Goal: Task Accomplishment & Management: Complete application form

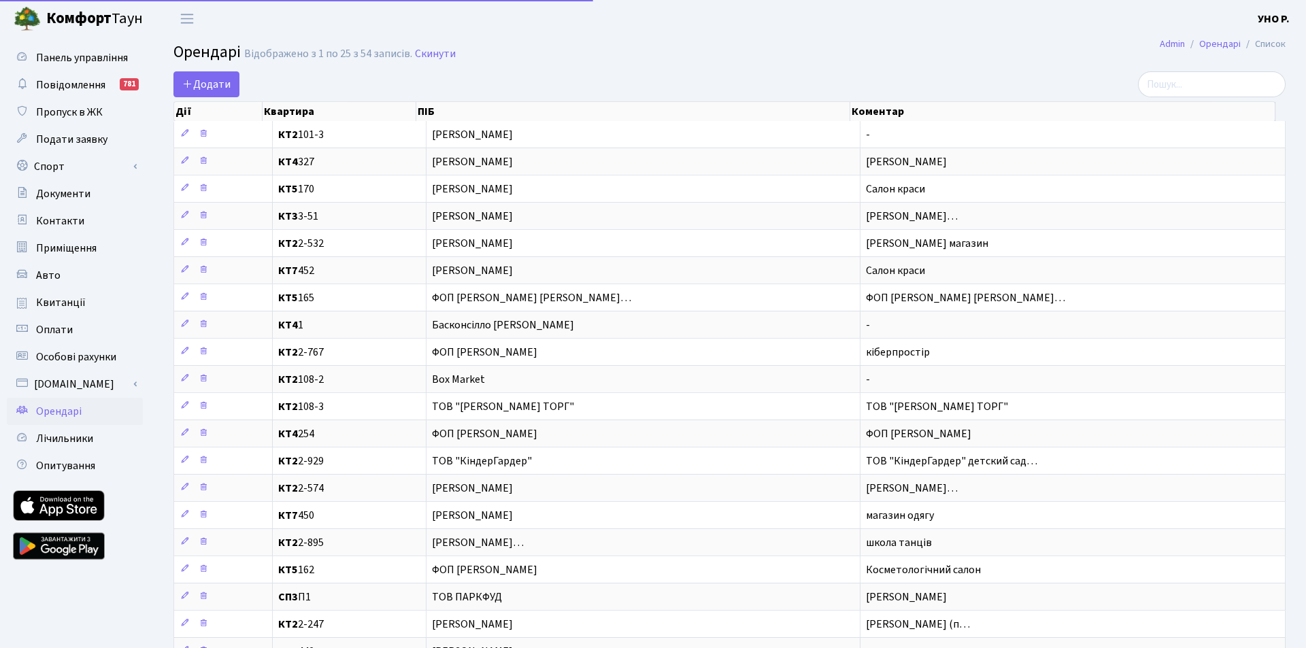
select select "25"
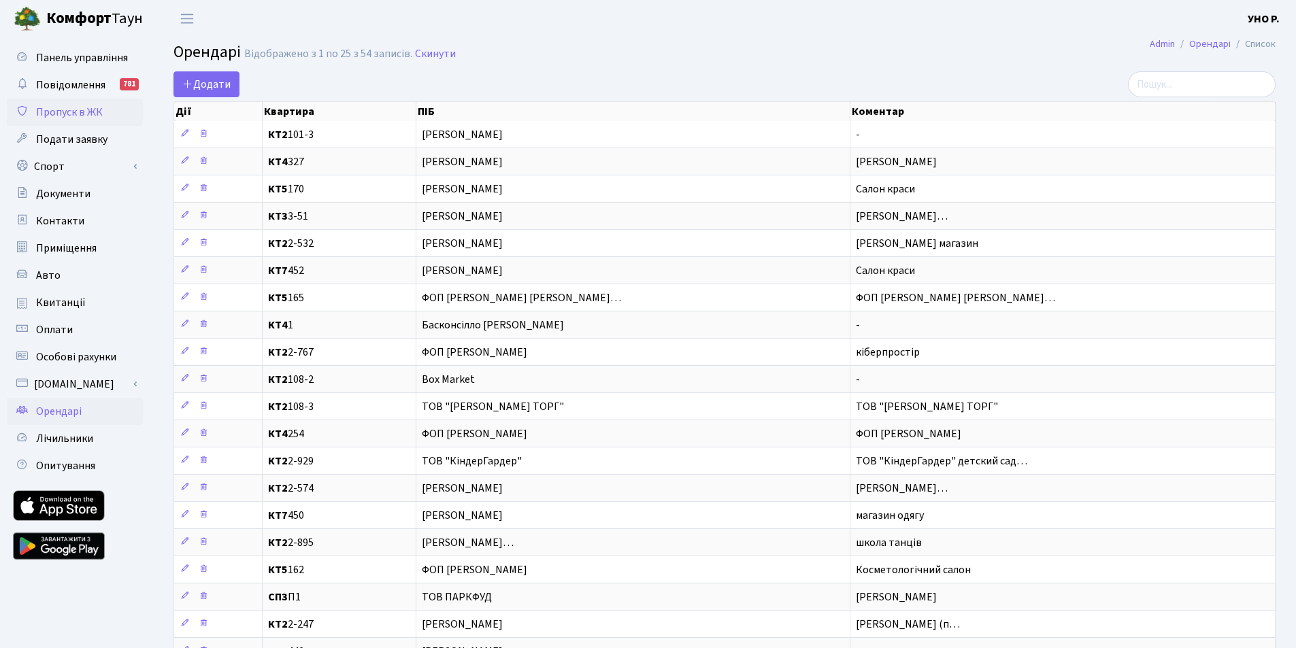
click at [80, 116] on span "Пропуск в ЖК" at bounding box center [69, 112] width 67 height 15
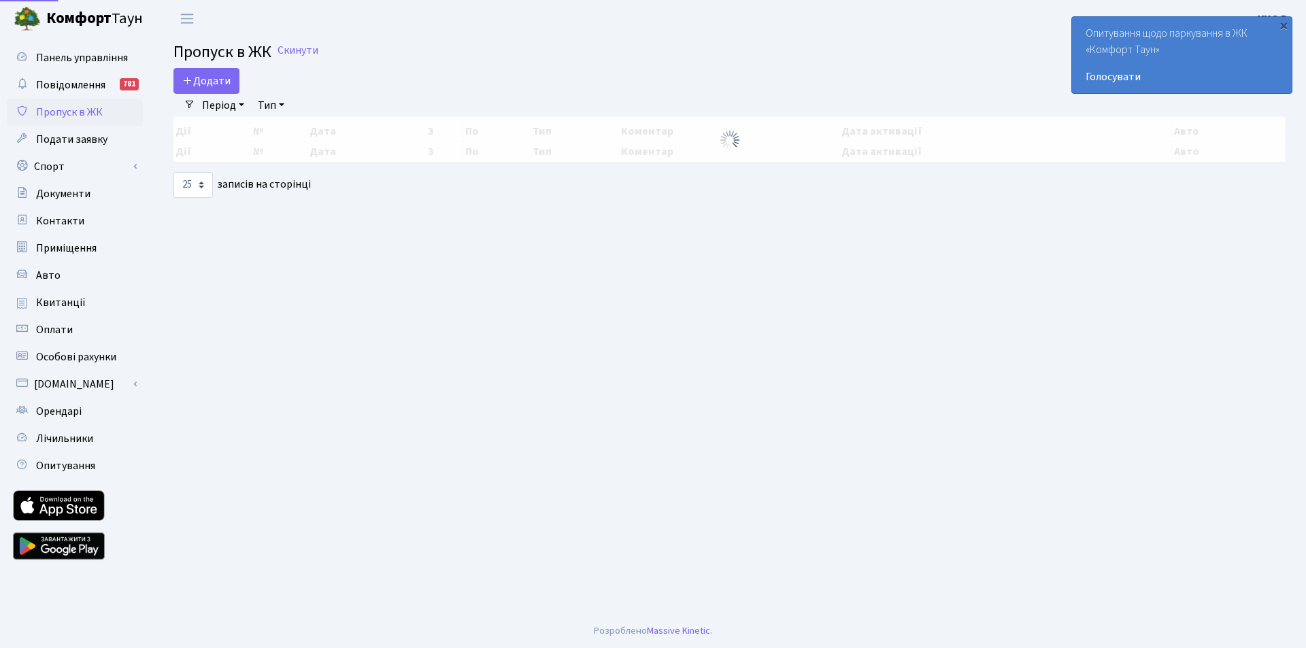
select select "25"
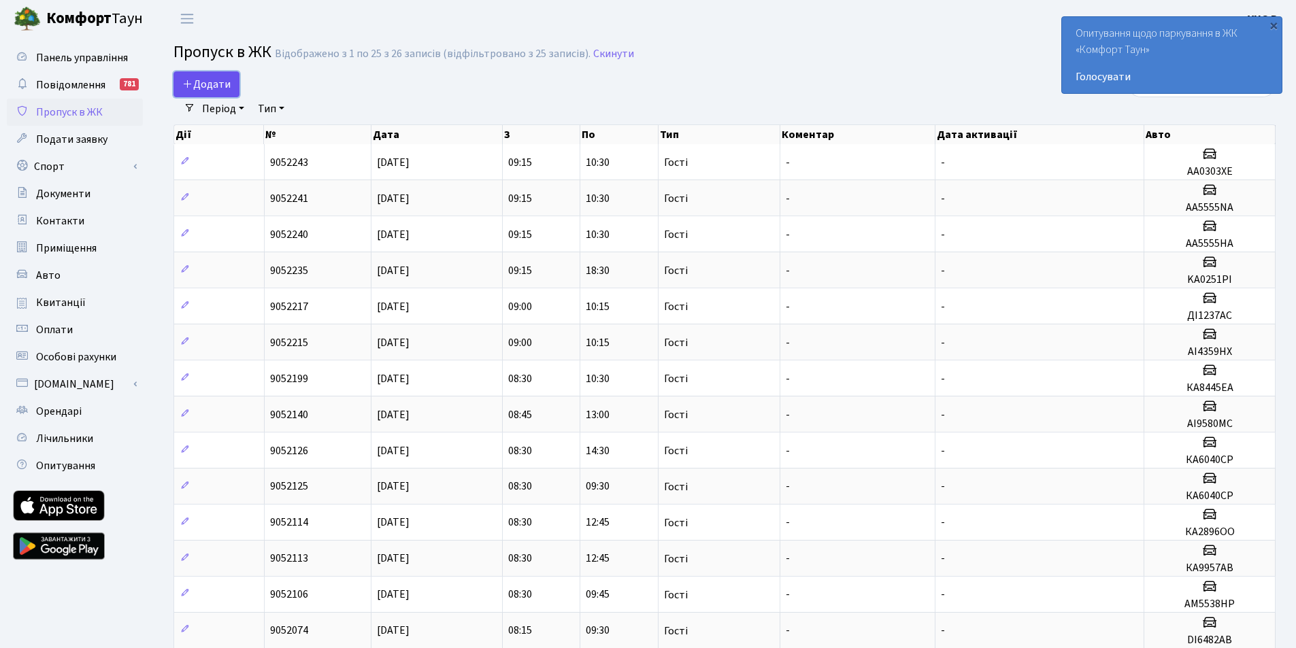
click at [226, 89] on span "Додати" at bounding box center [206, 84] width 48 height 15
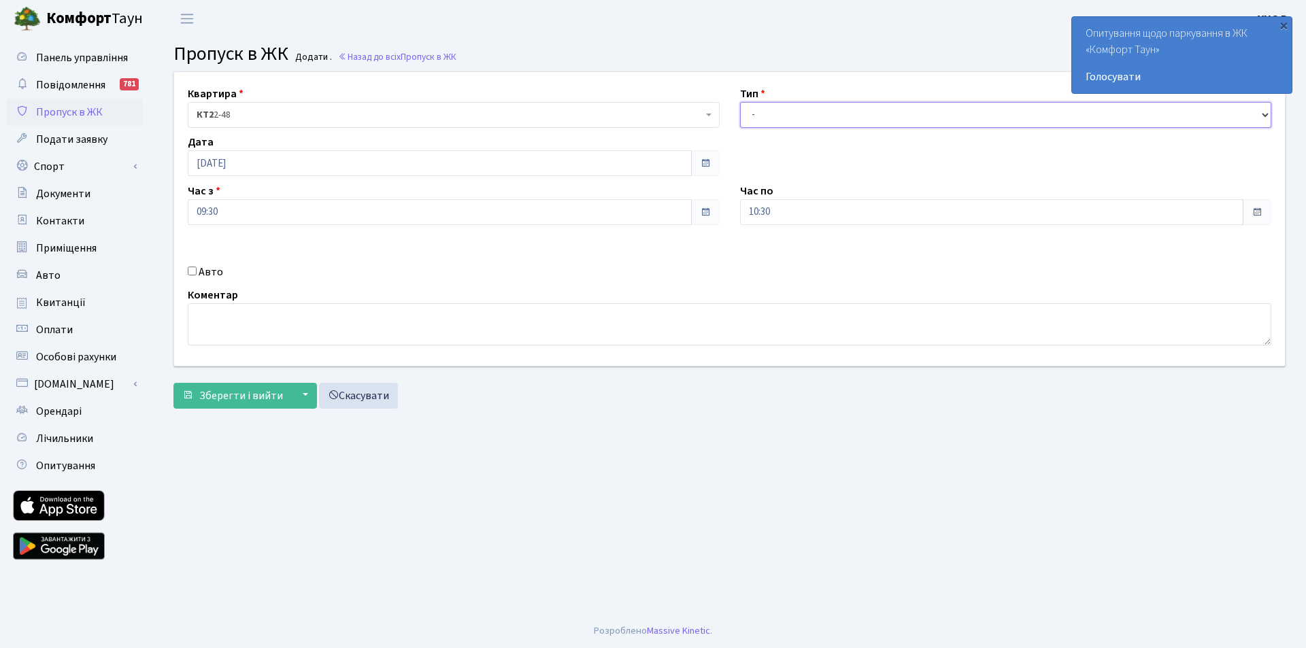
click at [822, 114] on select "- Доставка Таксі Гості Сервіс" at bounding box center [1006, 115] width 532 height 26
select select "3"
click at [740, 102] on select "- Доставка Таксі Гості Сервіс" at bounding box center [1006, 115] width 532 height 26
click at [799, 217] on input "10:30" at bounding box center [992, 212] width 504 height 26
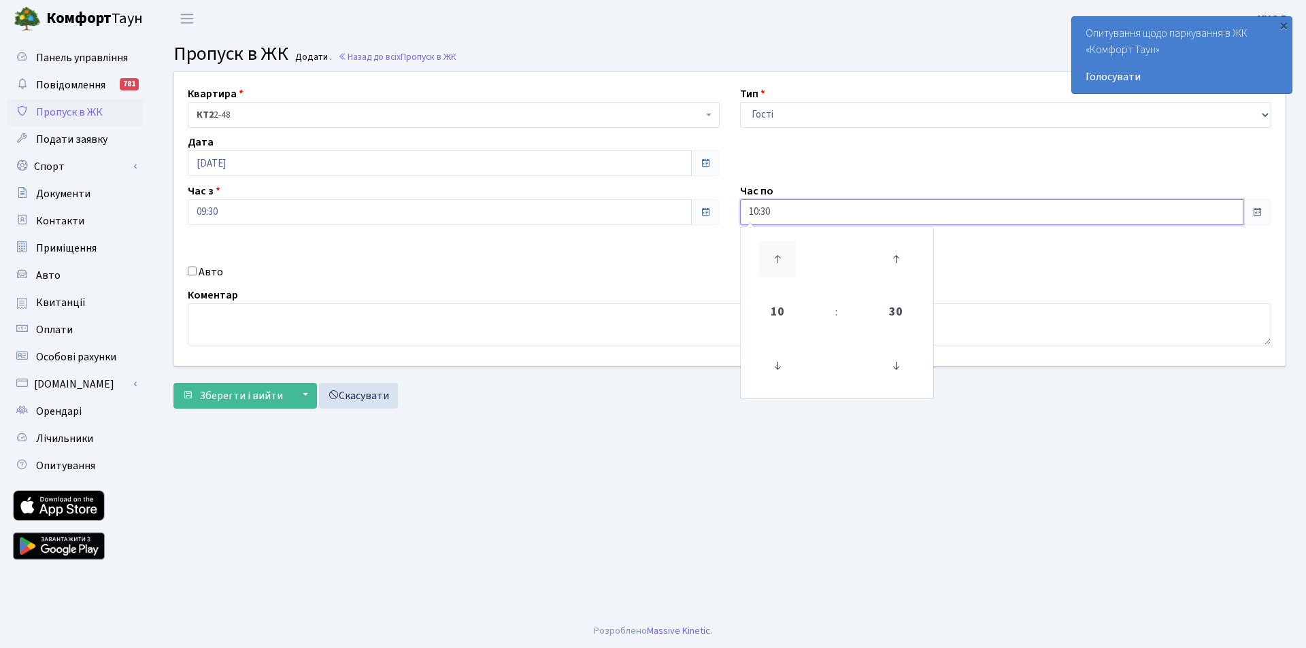
click at [776, 259] on icon at bounding box center [777, 259] width 37 height 37
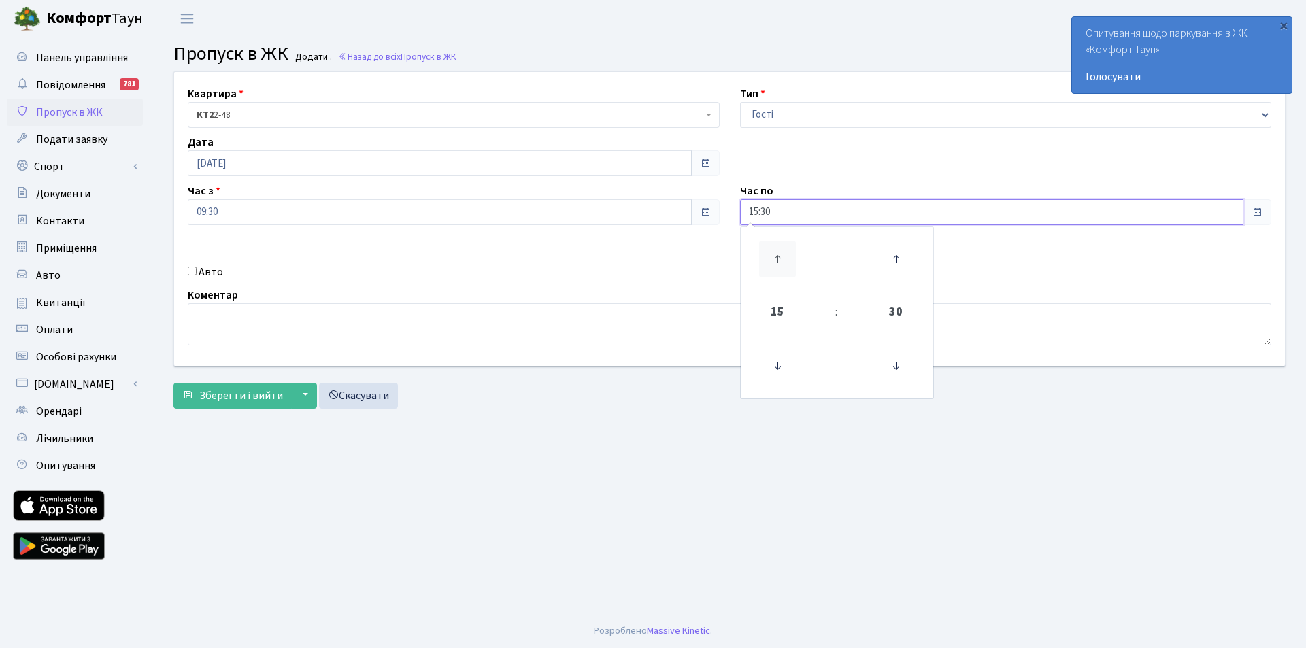
click at [776, 259] on icon at bounding box center [777, 259] width 37 height 37
drag, startPoint x: 776, startPoint y: 259, endPoint x: 767, endPoint y: 259, distance: 8.9
click at [767, 259] on icon at bounding box center [777, 259] width 37 height 37
click at [770, 258] on icon at bounding box center [777, 259] width 37 height 37
click at [892, 371] on icon at bounding box center [896, 366] width 37 height 37
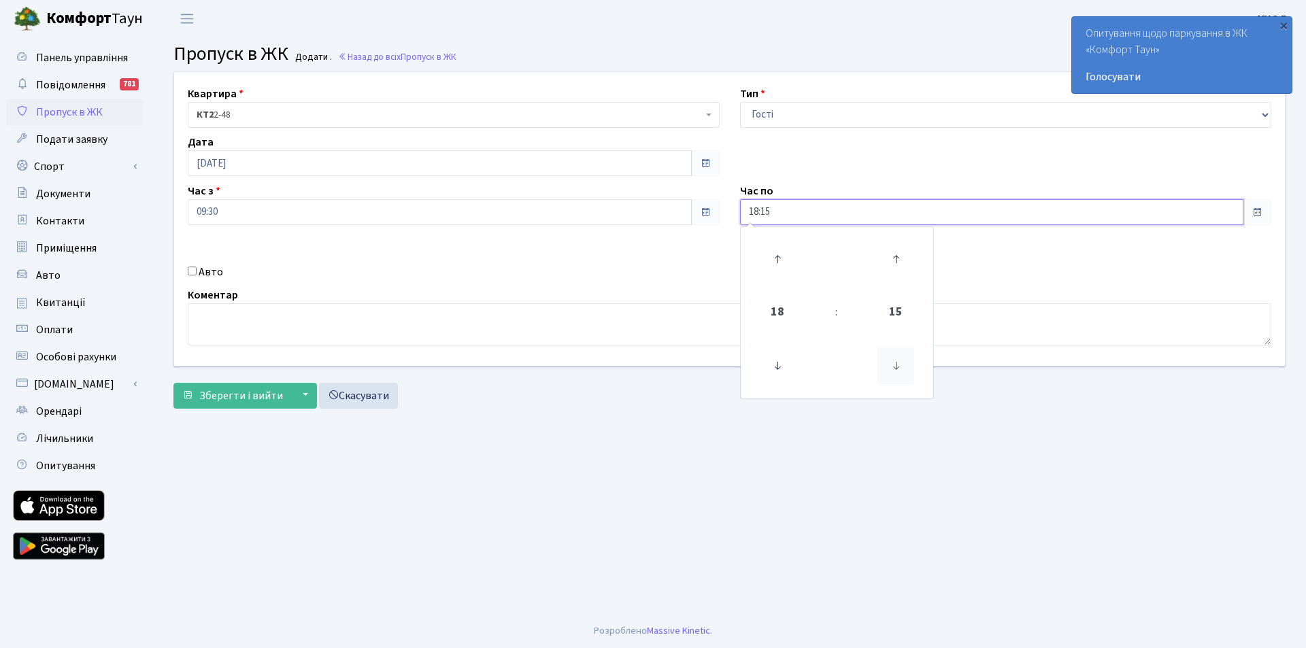
click at [892, 371] on icon at bounding box center [896, 366] width 37 height 37
type input "18:00"
click at [218, 320] on textarea at bounding box center [730, 324] width 1084 height 42
paste textarea "Рябов Вадим Олександрович"
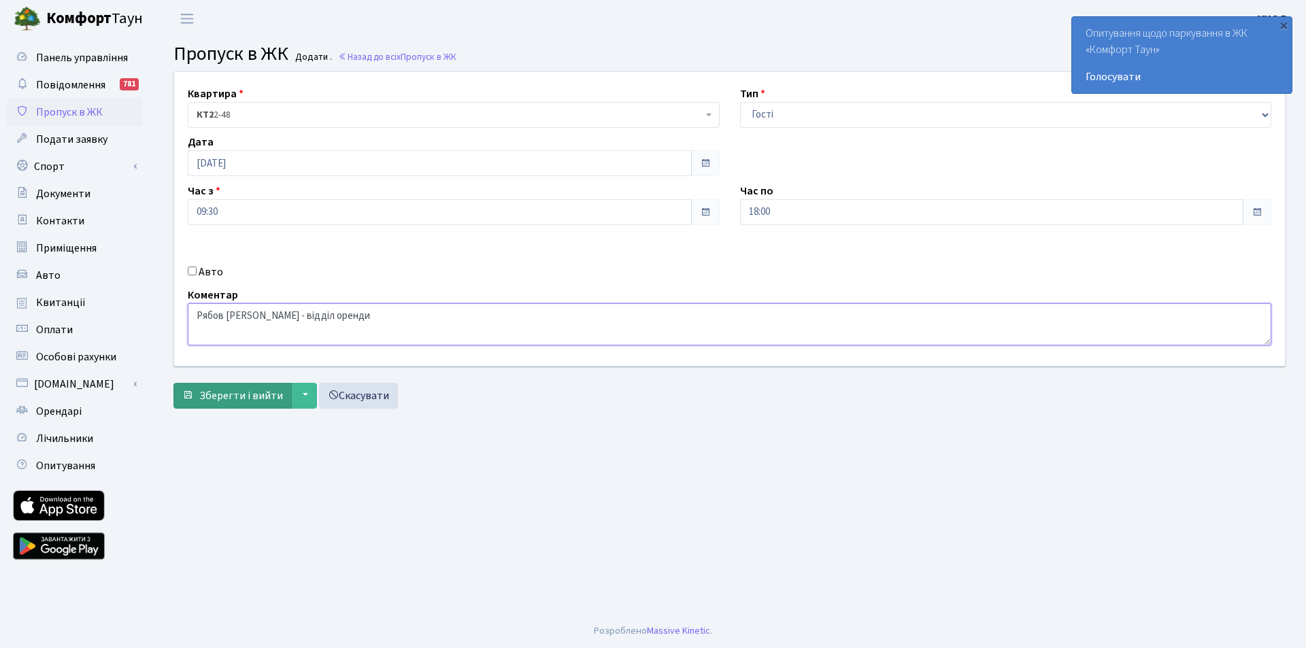
type textarea "Рябов Вадим Олександрович - відділ оренди"
click at [287, 398] on button "Зберегти і вийти" at bounding box center [232, 396] width 118 height 26
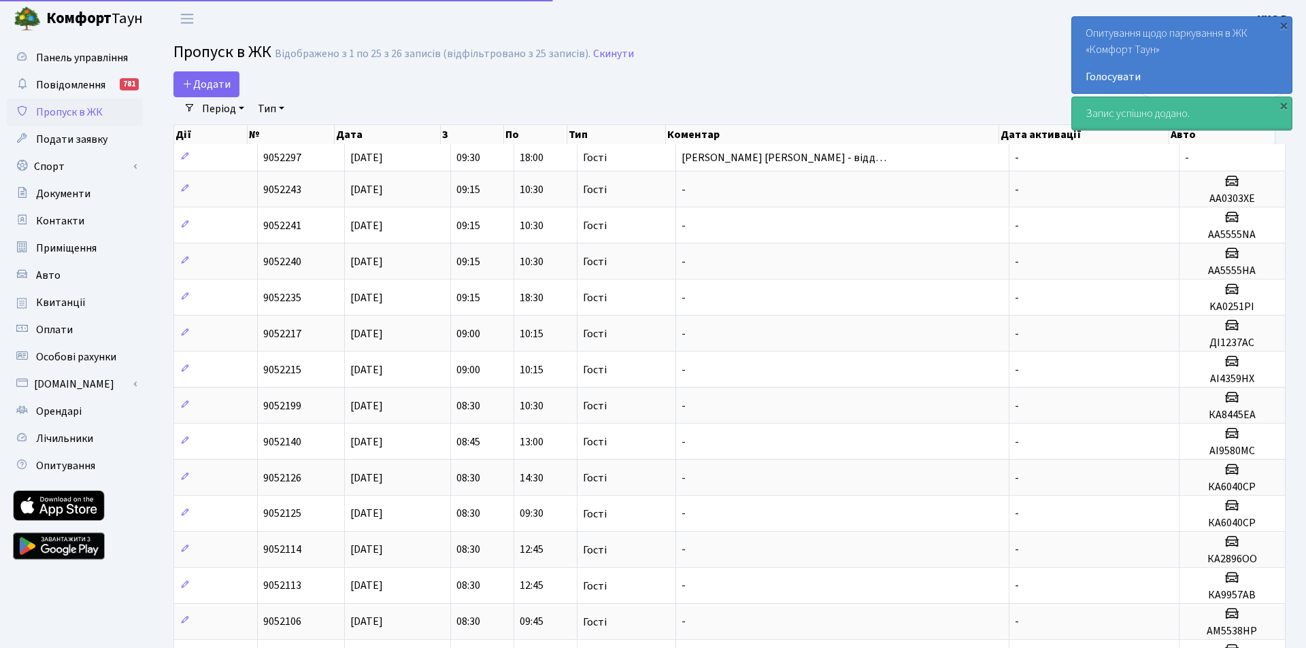
select select "25"
